Goal: Information Seeking & Learning: Understand process/instructions

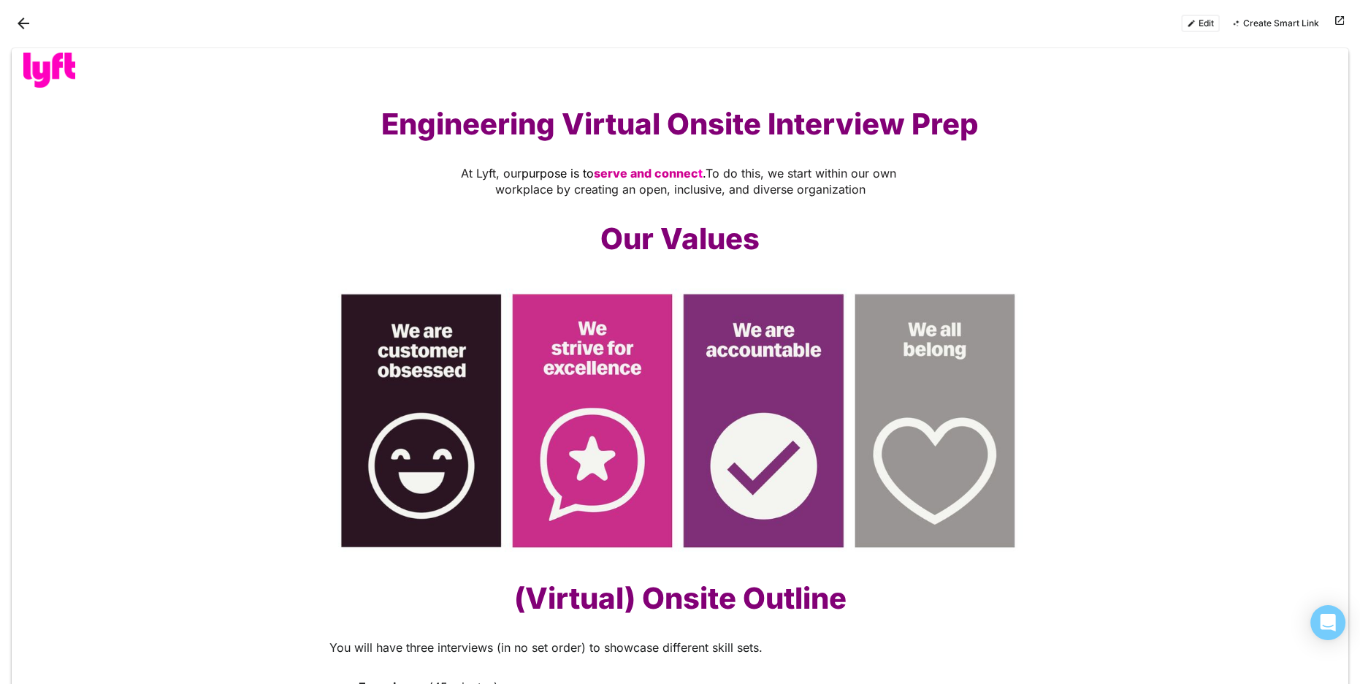
drag, startPoint x: 334, startPoint y: 118, endPoint x: 240, endPoint y: 71, distance: 105.2
click at [332, 116] on h1 "Engineering Virtual Onsite Interview Prep" at bounding box center [679, 124] width 701 height 35
drag, startPoint x: 114, startPoint y: 15, endPoint x: 99, endPoint y: 14, distance: 15.4
click at [114, 15] on div at bounding box center [346, 23] width 668 height 23
click at [15, 23] on button "Back" at bounding box center [23, 23] width 23 height 23
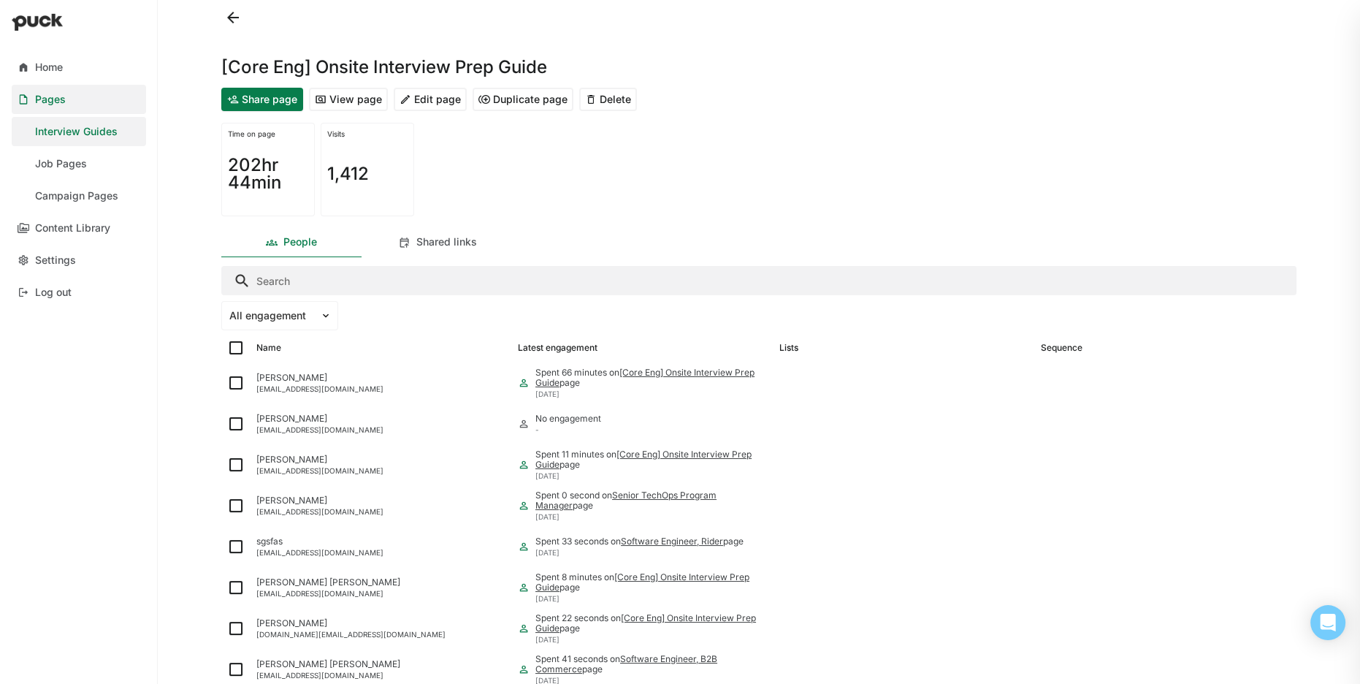
click at [81, 131] on div "Interview Guides" at bounding box center [76, 132] width 83 height 12
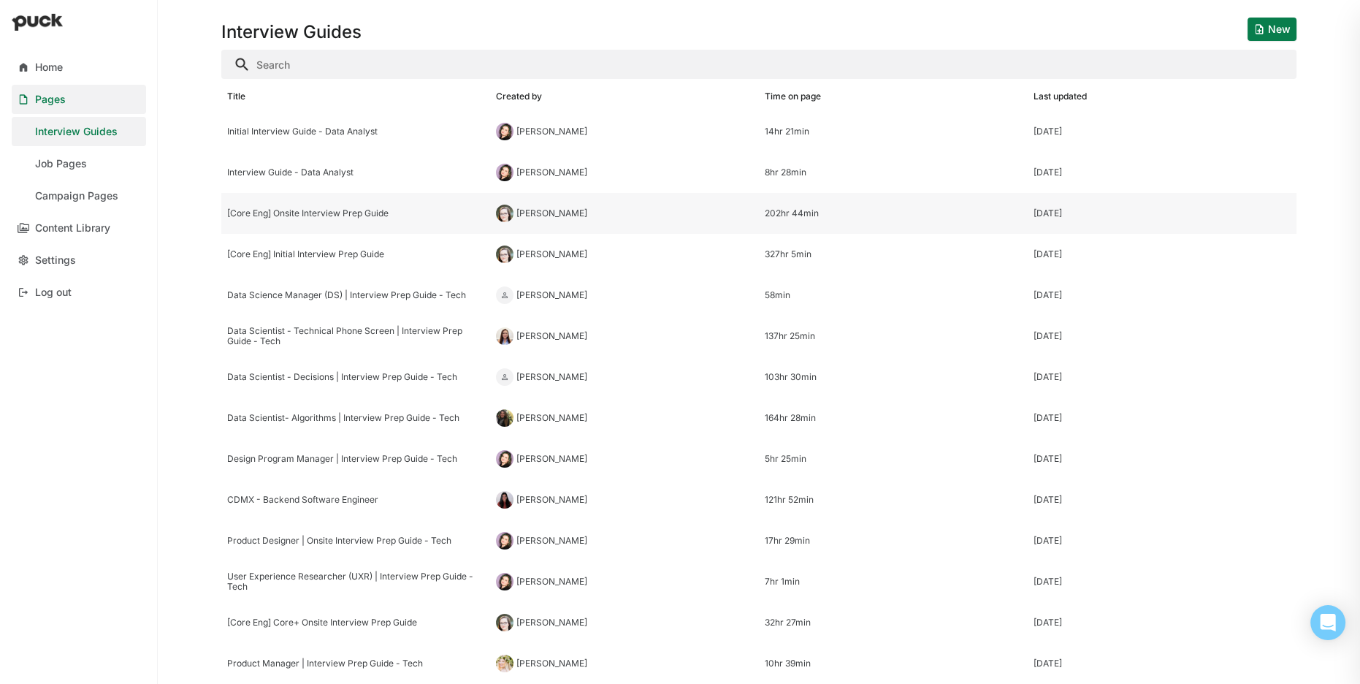
click at [341, 214] on div "[Core Eng] Onsite Interview Prep Guide" at bounding box center [355, 213] width 257 height 10
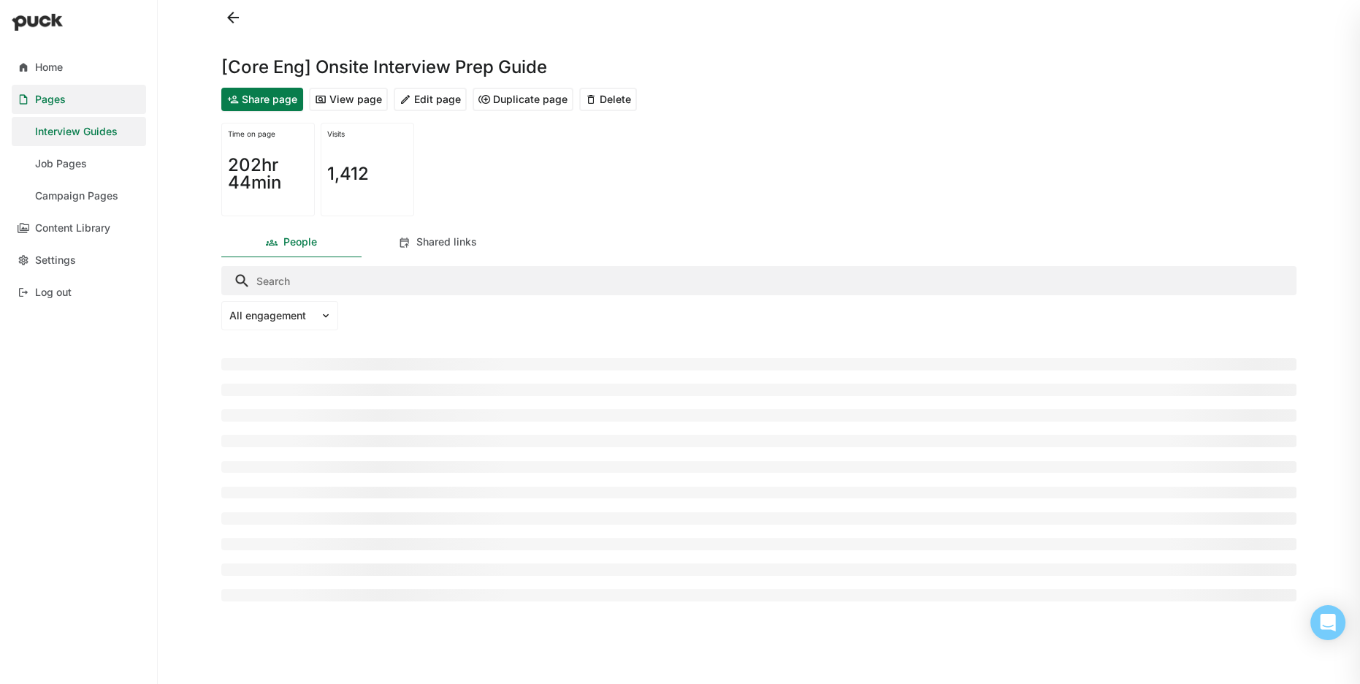
click at [358, 97] on button "View page" at bounding box center [348, 99] width 79 height 23
